Goal: Information Seeking & Learning: Learn about a topic

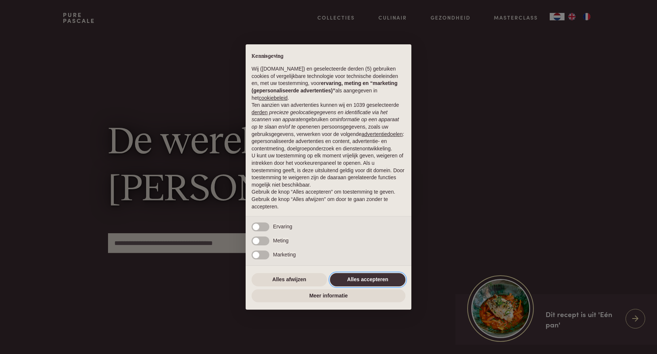
click at [347, 283] on button "Alles accepteren" at bounding box center [367, 279] width 75 height 13
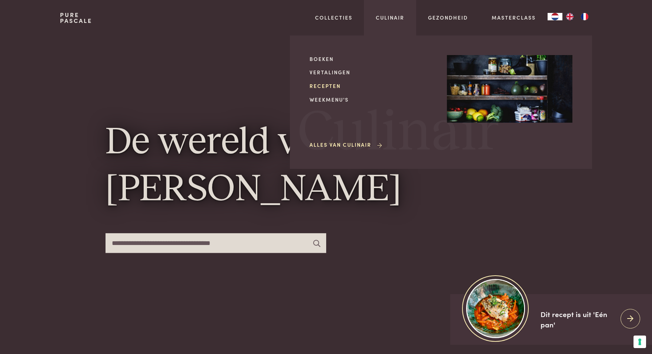
click at [333, 90] on link "Recepten" at bounding box center [371, 86] width 125 height 8
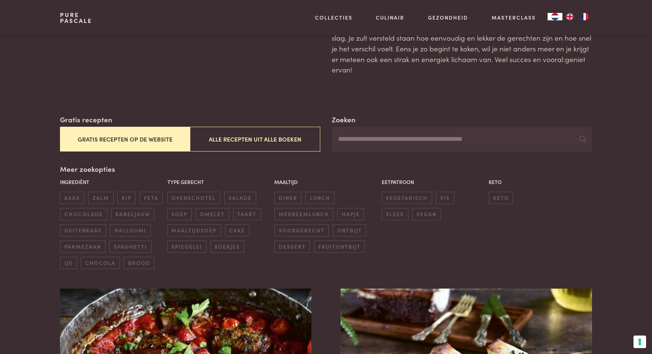
scroll to position [56, 0]
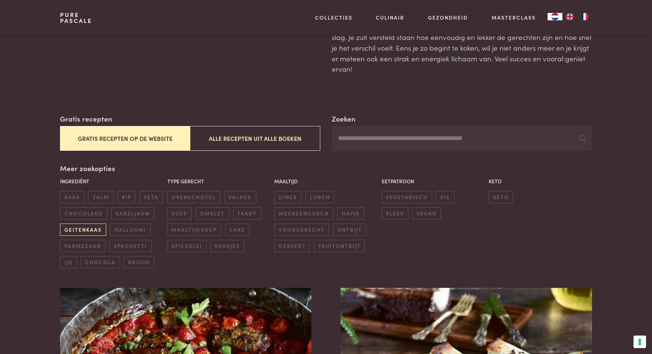
click at [94, 228] on span "geitenkaas" at bounding box center [83, 230] width 46 height 12
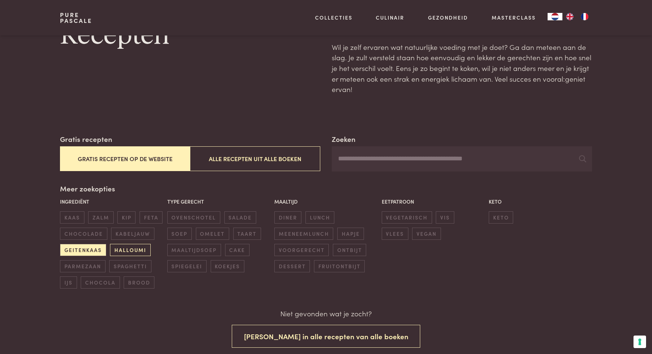
click at [144, 248] on span "halloumi" at bounding box center [130, 250] width 40 height 12
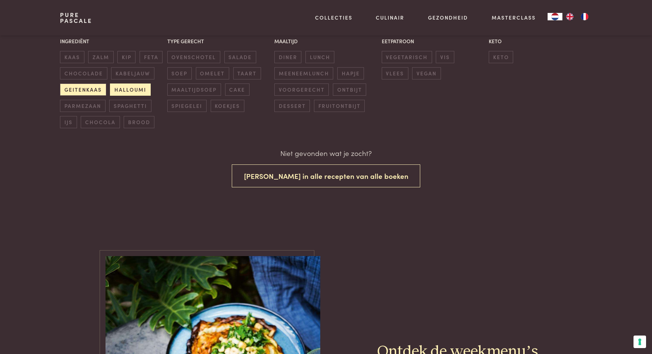
scroll to position [118, 0]
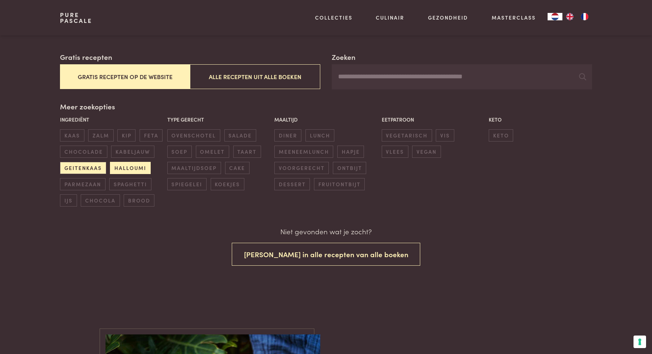
click at [118, 171] on span "halloumi" at bounding box center [130, 168] width 40 height 12
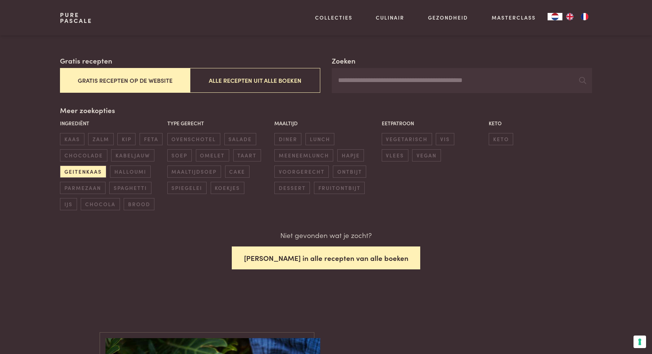
click at [341, 250] on button "Zoek in alle recepten van alle boeken" at bounding box center [326, 258] width 189 height 23
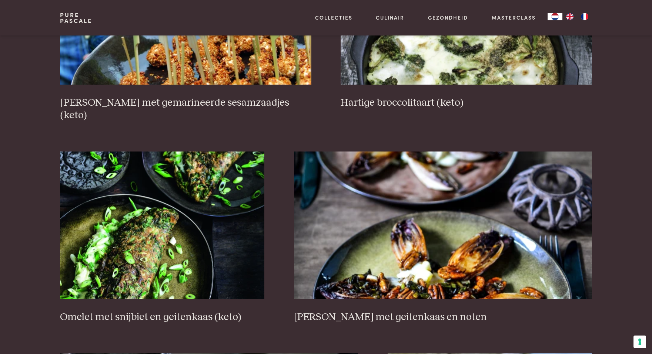
scroll to position [1027, 0]
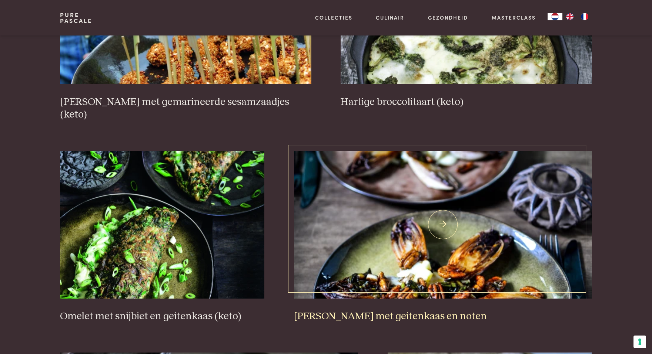
click at [374, 250] on img at bounding box center [443, 225] width 298 height 148
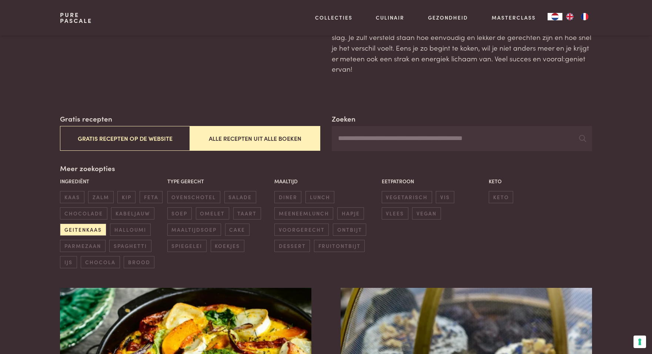
scroll to position [57, 0]
click at [72, 232] on span "geitenkaas" at bounding box center [83, 229] width 46 height 12
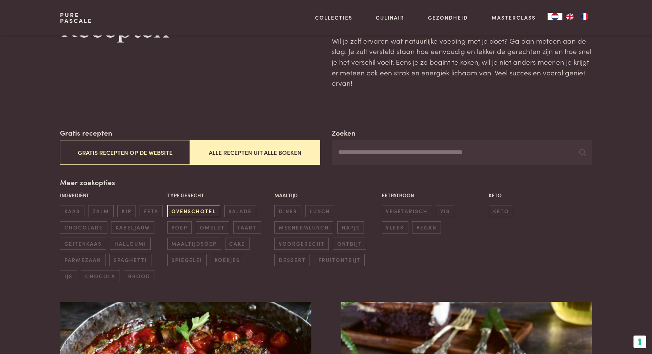
scroll to position [44, 0]
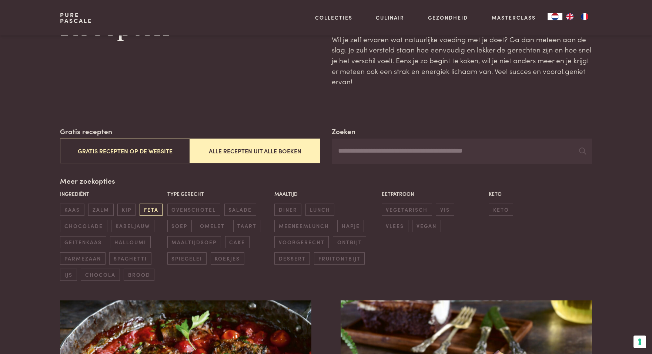
click at [159, 213] on span "feta" at bounding box center [150, 210] width 23 height 12
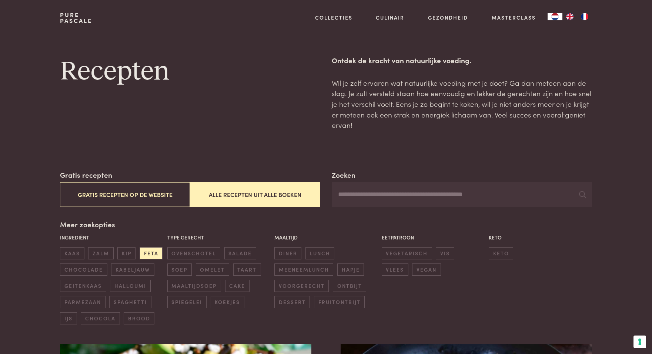
scroll to position [21, 0]
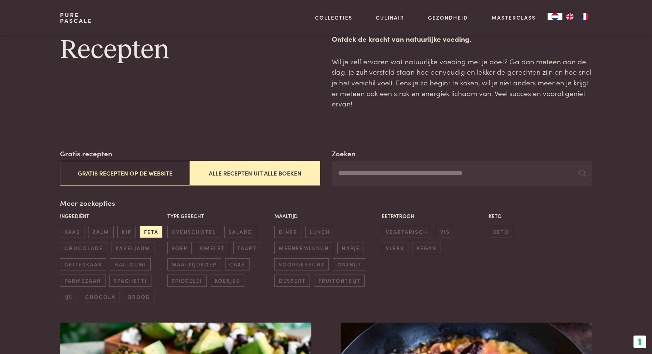
click at [300, 180] on button "Alle recepten uit alle boeken" at bounding box center [255, 173] width 130 height 25
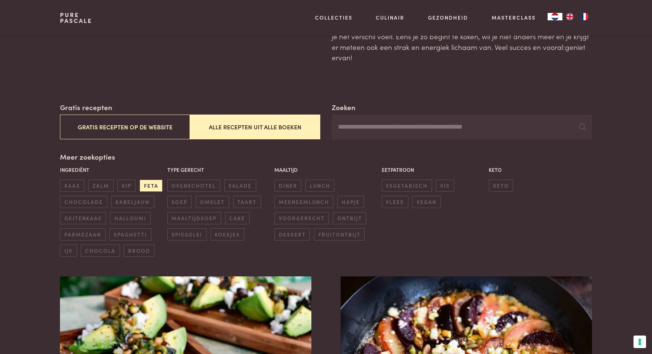
scroll to position [67, 0]
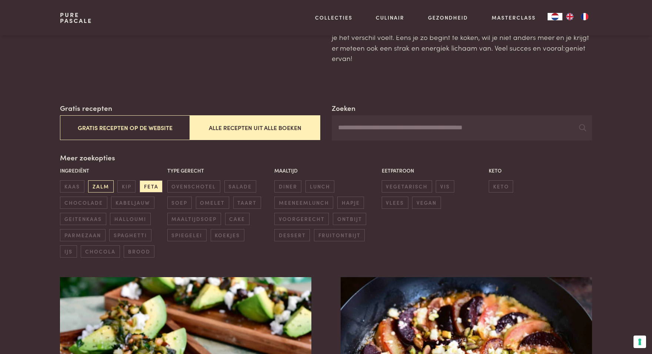
click at [108, 186] on span "zalm" at bounding box center [100, 187] width 25 height 12
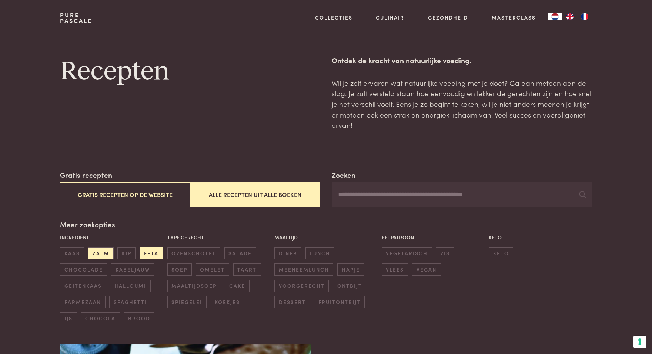
click at [152, 258] on span "feta" at bounding box center [150, 254] width 23 height 12
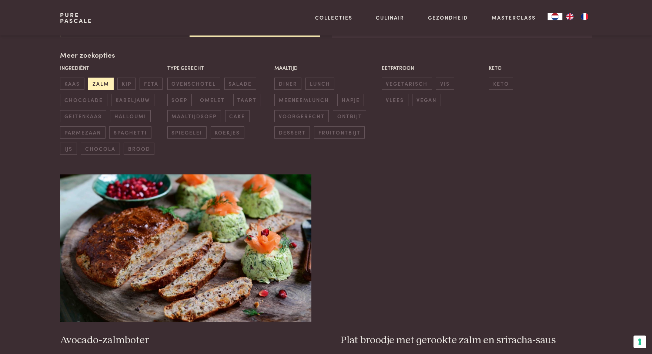
scroll to position [170, 0]
click at [101, 85] on span "zalm" at bounding box center [100, 84] width 25 height 12
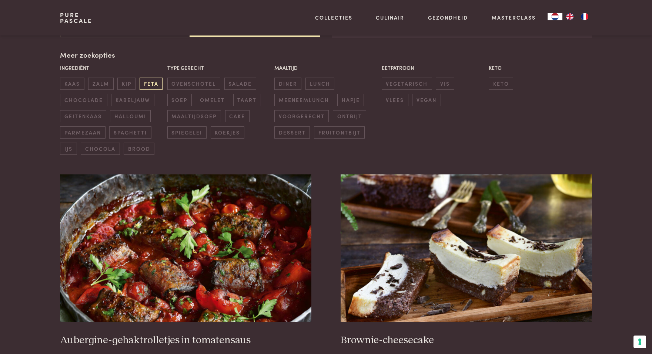
click at [151, 84] on span "feta" at bounding box center [150, 84] width 23 height 12
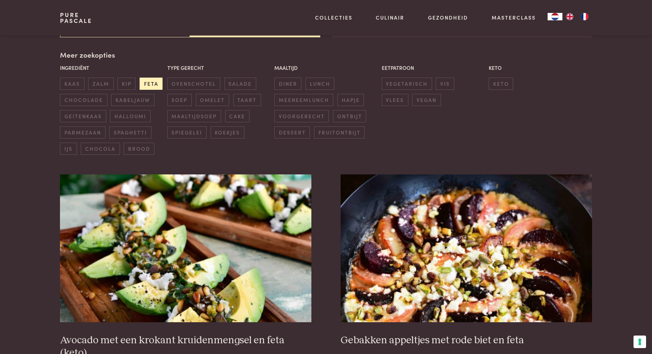
click at [151, 84] on span "feta" at bounding box center [150, 84] width 23 height 12
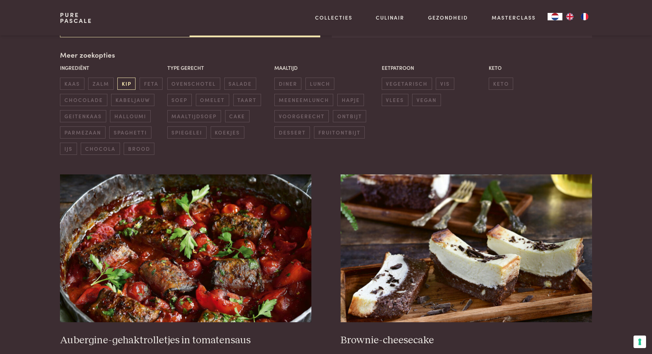
click at [131, 85] on span "kip" at bounding box center [126, 84] width 18 height 12
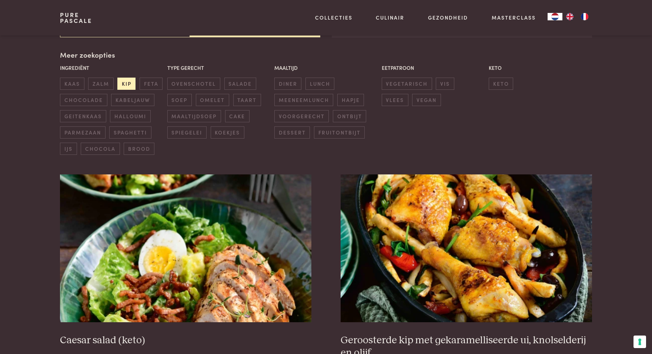
click at [131, 85] on span "kip" at bounding box center [126, 84] width 18 height 12
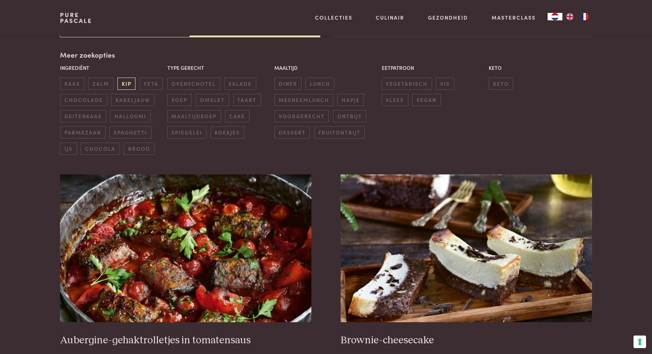
click at [125, 83] on span "kip" at bounding box center [126, 84] width 18 height 12
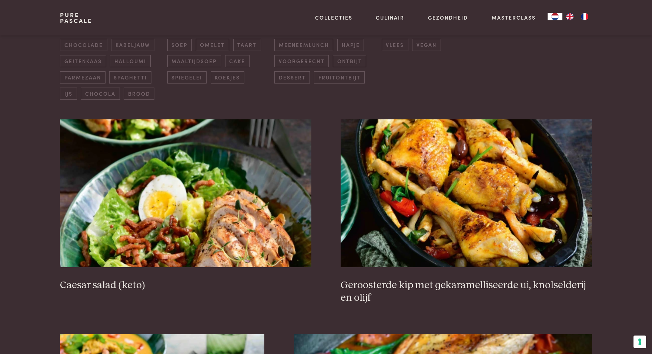
scroll to position [228, 0]
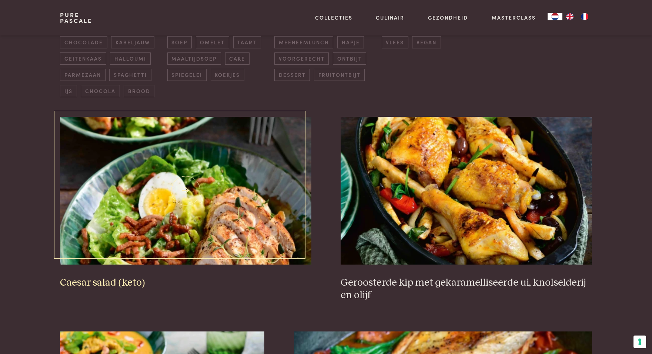
click at [172, 235] on img at bounding box center [185, 191] width 251 height 148
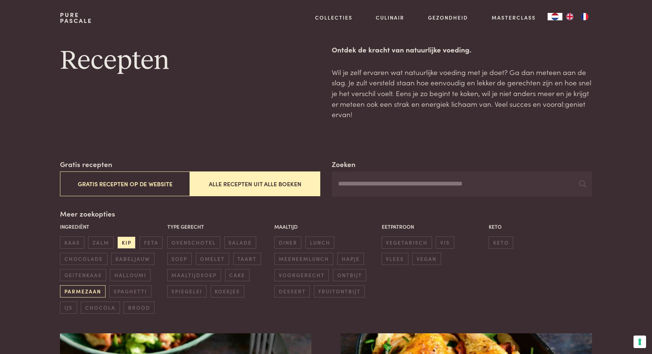
scroll to position [0, 0]
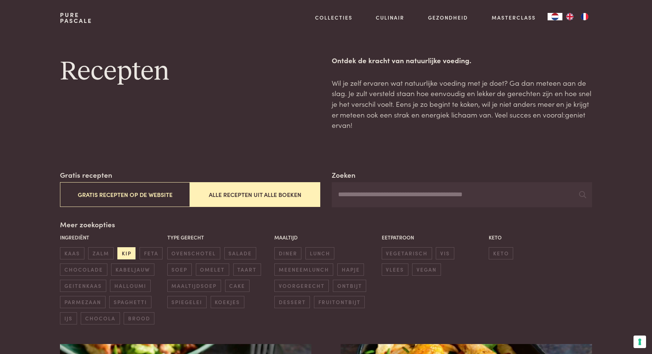
click at [130, 255] on span "kip" at bounding box center [126, 254] width 18 height 12
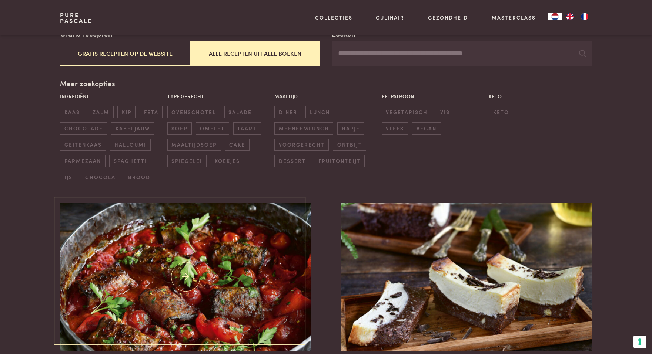
scroll to position [140, 0]
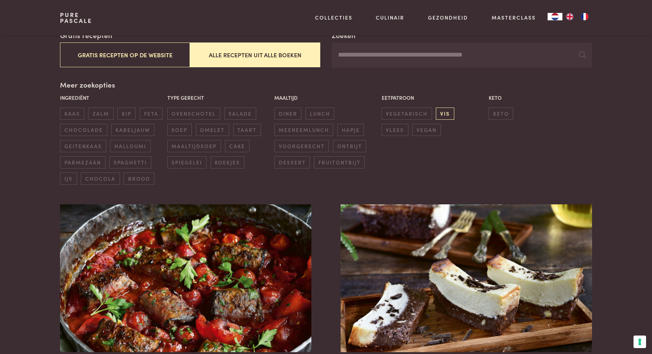
click at [449, 115] on span "vis" at bounding box center [444, 114] width 18 height 12
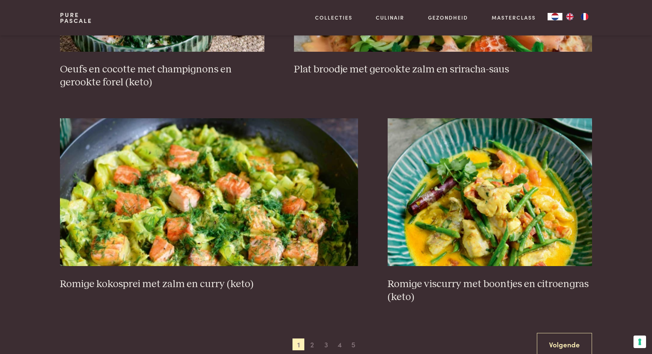
scroll to position [1278, 0]
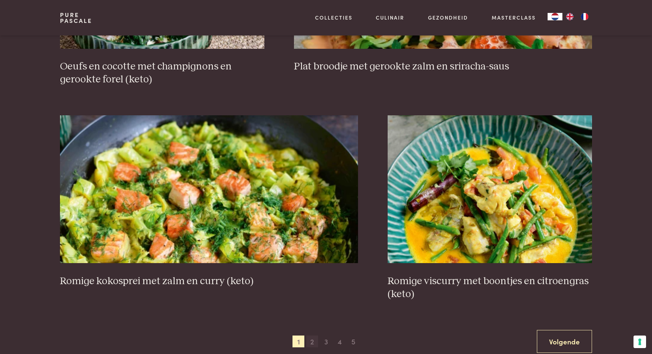
click at [315, 336] on span "2" at bounding box center [312, 342] width 12 height 12
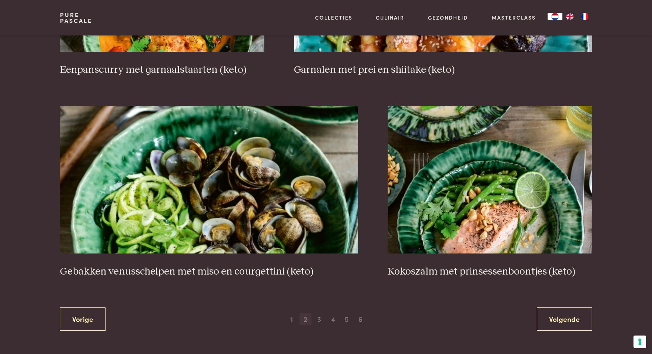
scroll to position [1279, 0]
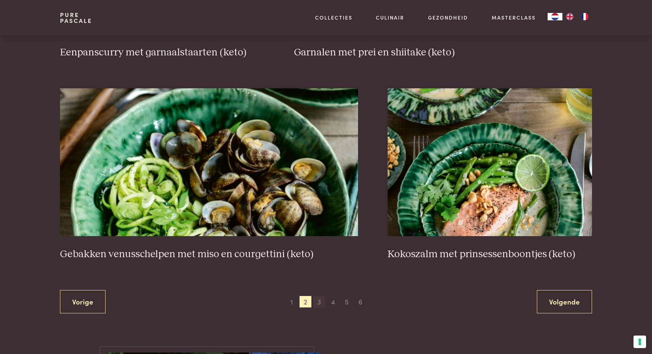
click at [316, 303] on span "3" at bounding box center [319, 302] width 12 height 12
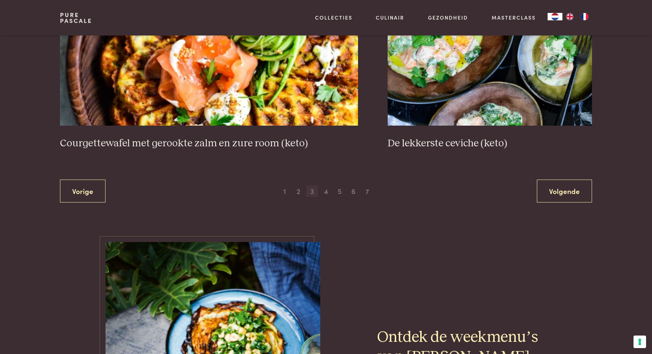
scroll to position [1407, 0]
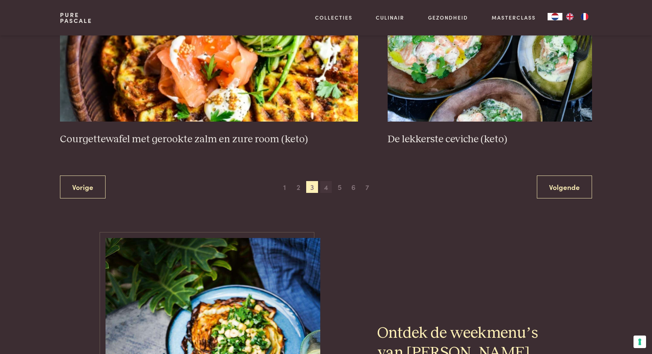
click at [321, 191] on span "4" at bounding box center [326, 187] width 12 height 12
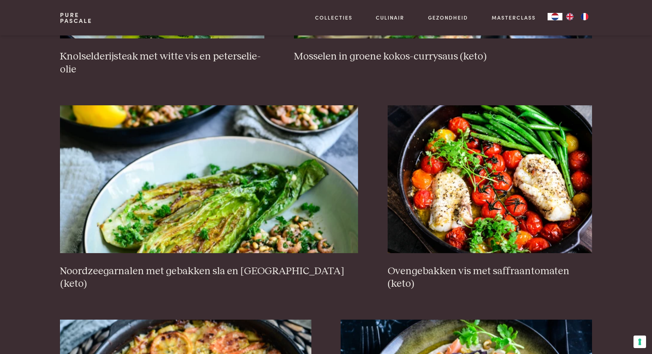
scroll to position [656, 0]
click at [316, 195] on img at bounding box center [209, 179] width 298 height 148
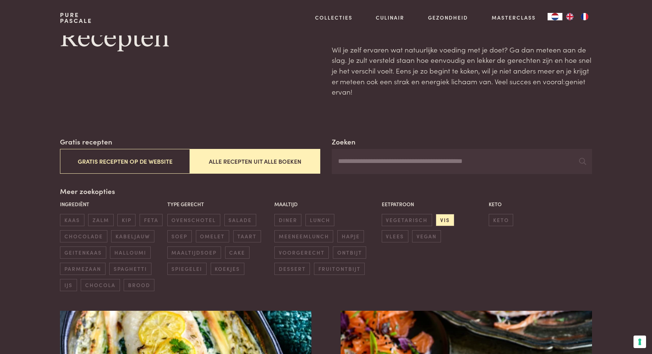
scroll to position [0, 0]
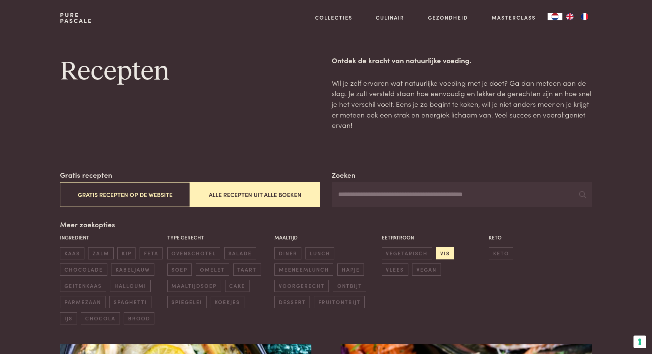
click at [449, 258] on span "vis" at bounding box center [444, 254] width 18 height 12
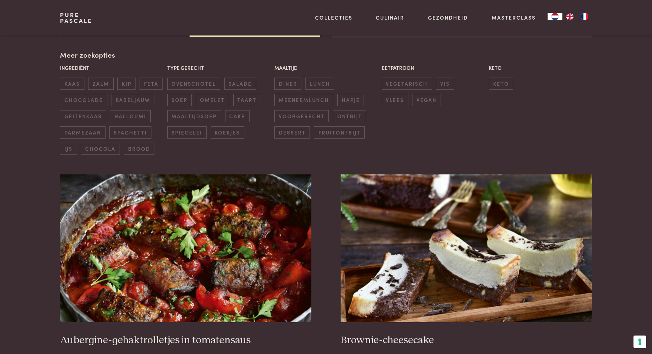
scroll to position [170, 0]
click at [408, 94] on span "vlees" at bounding box center [394, 100] width 27 height 12
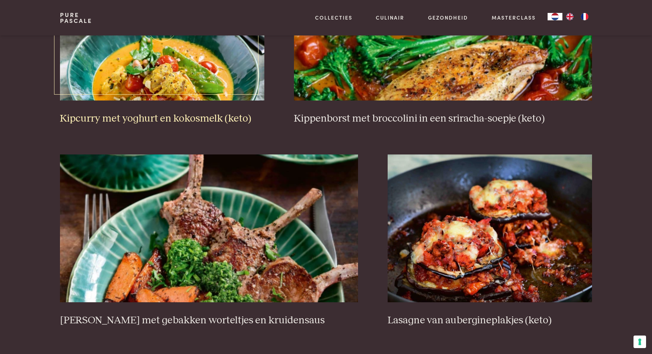
scroll to position [1239, 0]
click at [470, 250] on img at bounding box center [489, 228] width 204 height 148
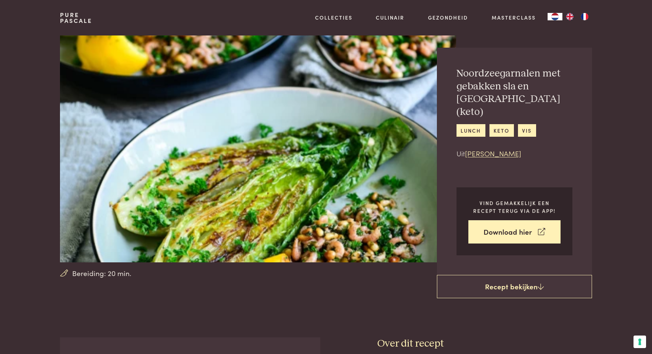
scroll to position [13, 0]
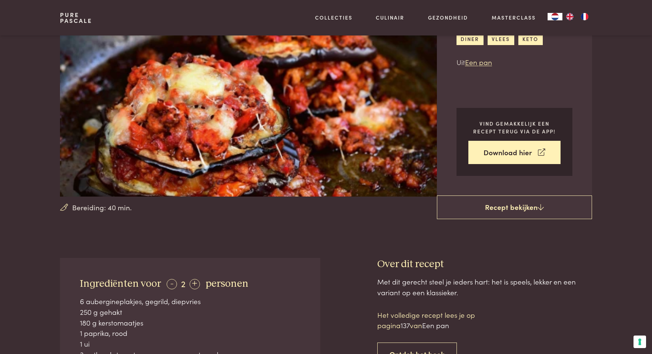
scroll to position [7, 0]
